Goal: Information Seeking & Learning: Find specific page/section

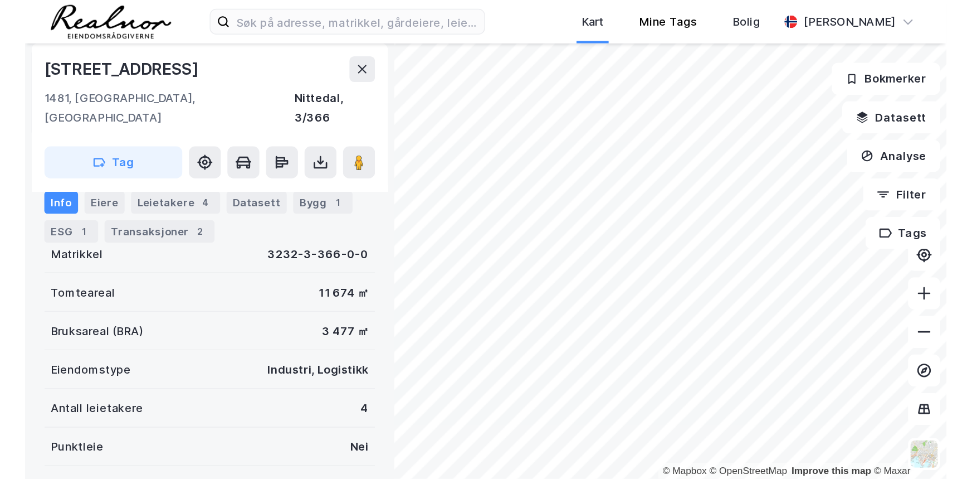
scroll to position [70, 0]
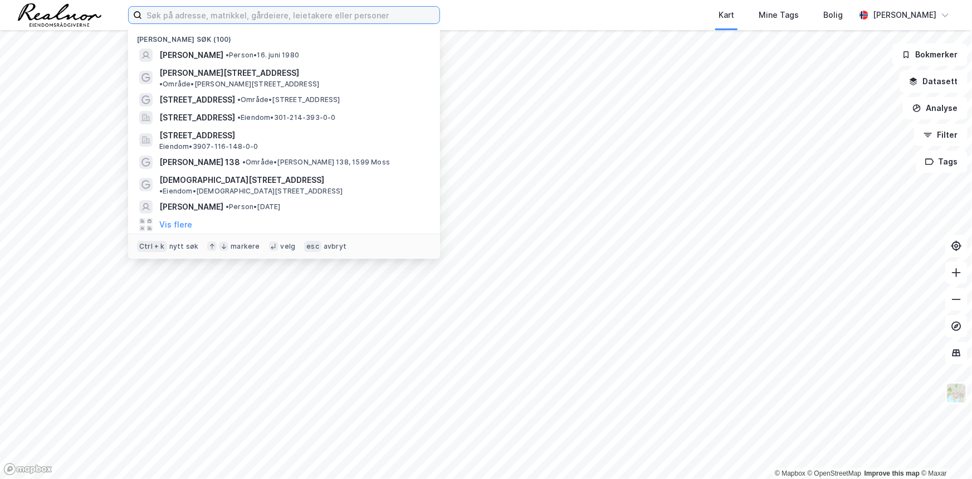
click at [267, 13] on input at bounding box center [290, 15] width 297 height 17
paste input "Smedgata 25B, 0651 Oslo"
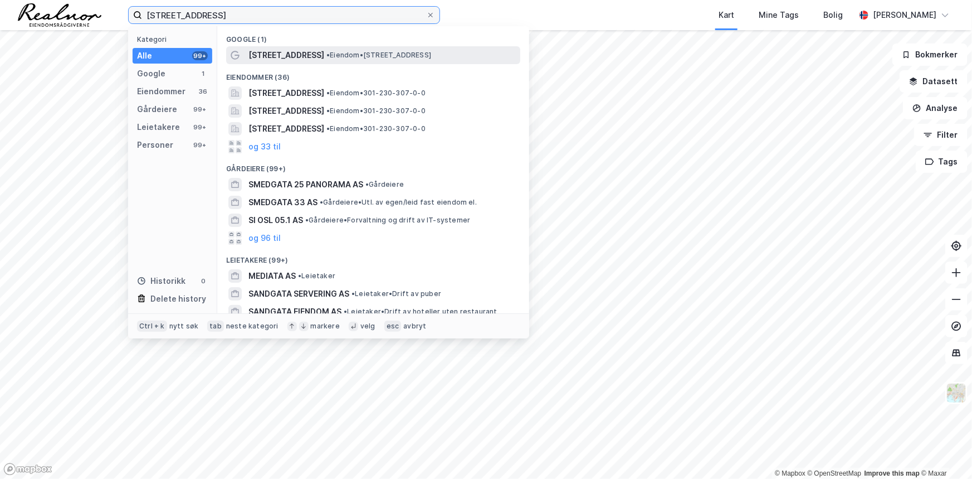
type input "Smedgata 25B, 0651 Oslo"
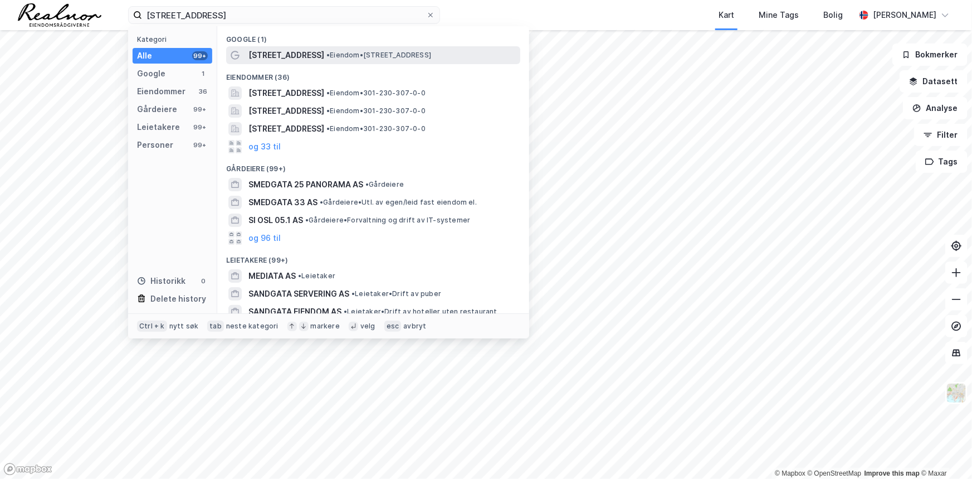
click at [326, 55] on span "•" at bounding box center [327, 55] width 3 height 8
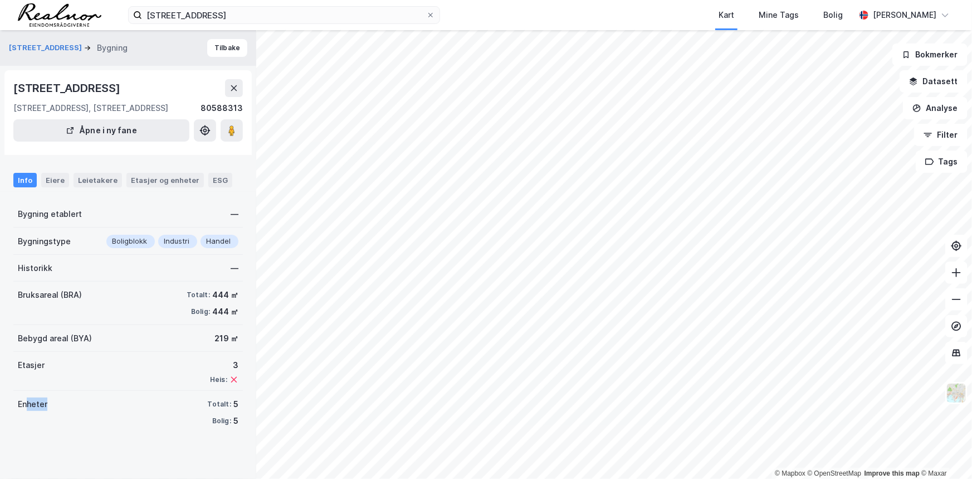
drag, startPoint x: 27, startPoint y: 406, endPoint x: 113, endPoint y: 389, distance: 87.3
click at [51, 407] on div "Enheter Totalt: 5 Bolig: 5" at bounding box center [128, 412] width 230 height 43
click at [57, 178] on div "Eiere" at bounding box center [55, 180] width 28 height 14
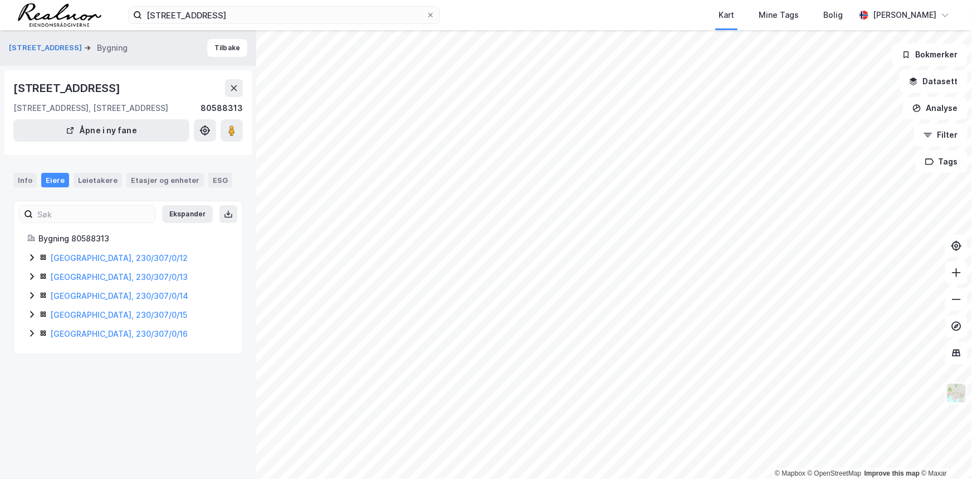
click at [33, 256] on icon at bounding box center [31, 257] width 9 height 9
click at [56, 294] on link "Oslo, 230/307/0/13" at bounding box center [119, 295] width 138 height 9
click at [31, 335] on icon at bounding box center [31, 333] width 9 height 9
click at [29, 314] on icon at bounding box center [31, 314] width 9 height 9
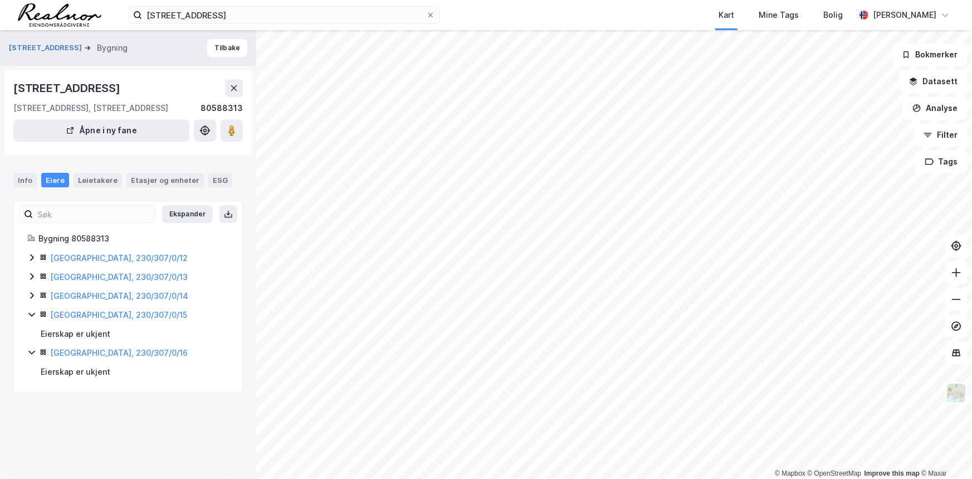
click at [30, 295] on icon at bounding box center [31, 295] width 9 height 9
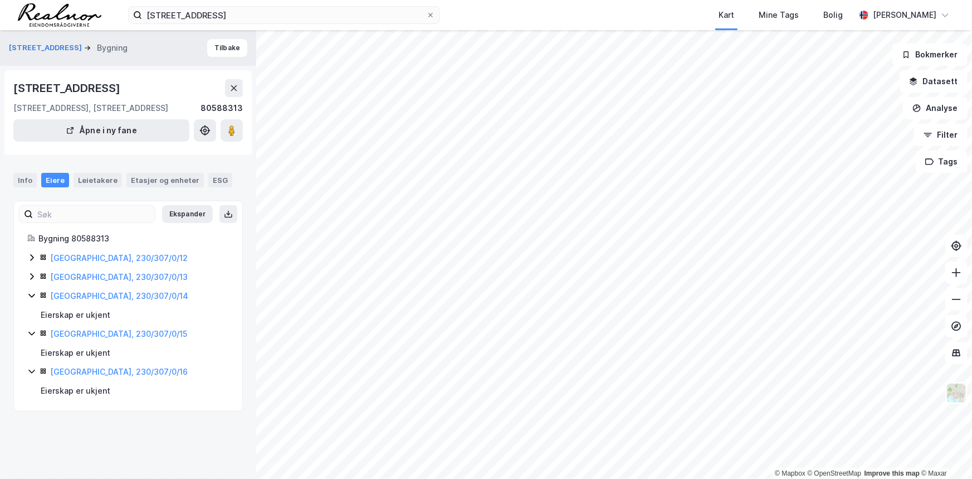
click at [31, 275] on icon at bounding box center [31, 276] width 3 height 7
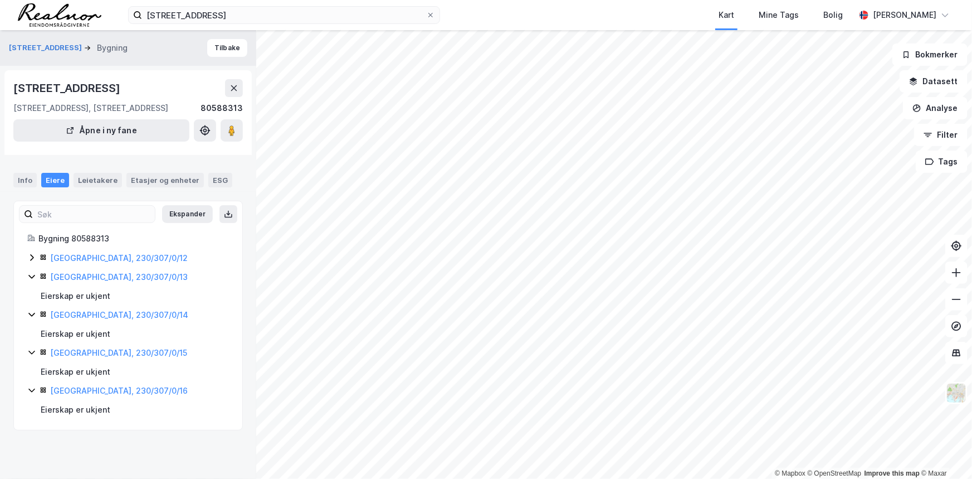
click at [31, 257] on icon at bounding box center [31, 257] width 9 height 9
